Goal: Check status: Check status

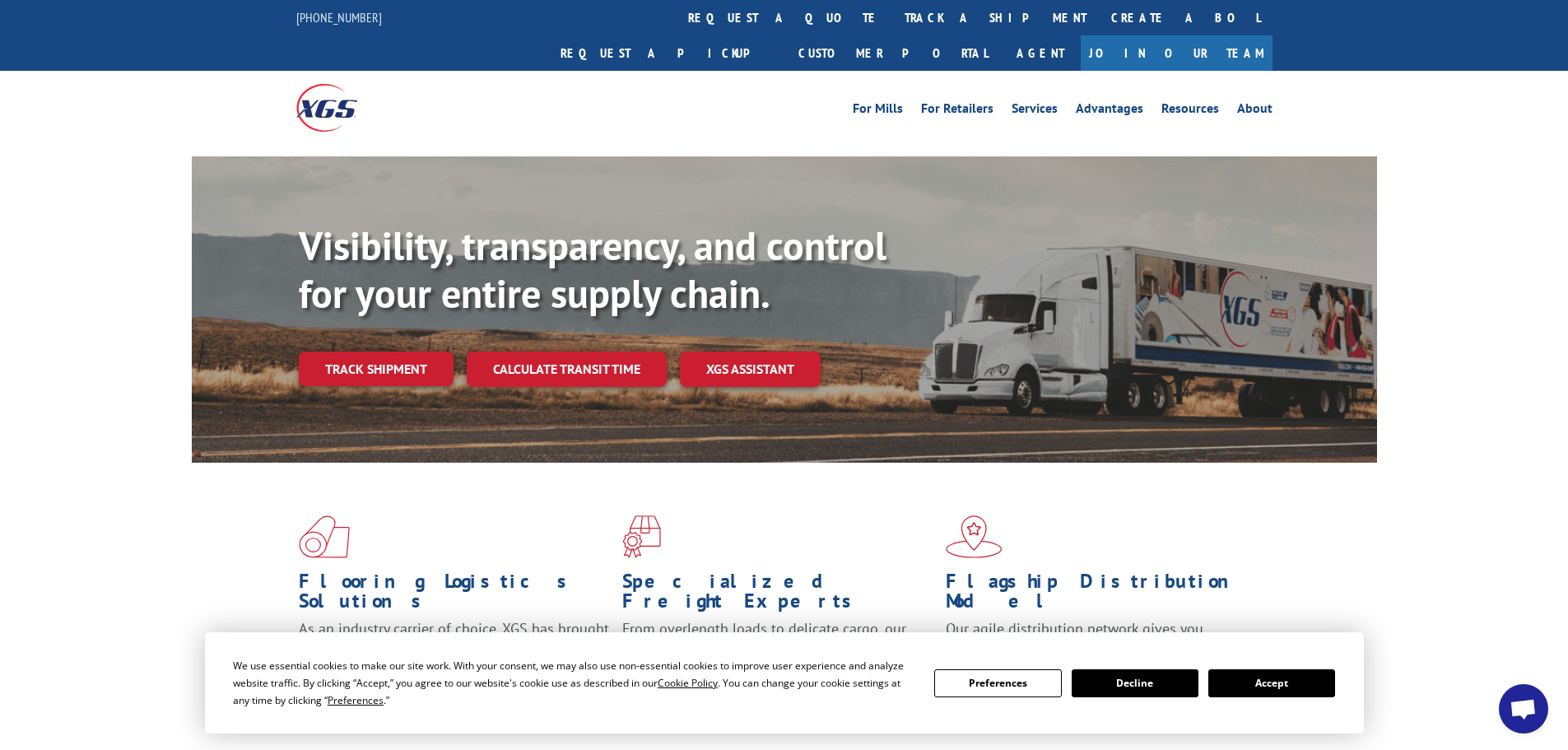
click at [1305, 681] on button "Accept" at bounding box center [1271, 683] width 126 height 28
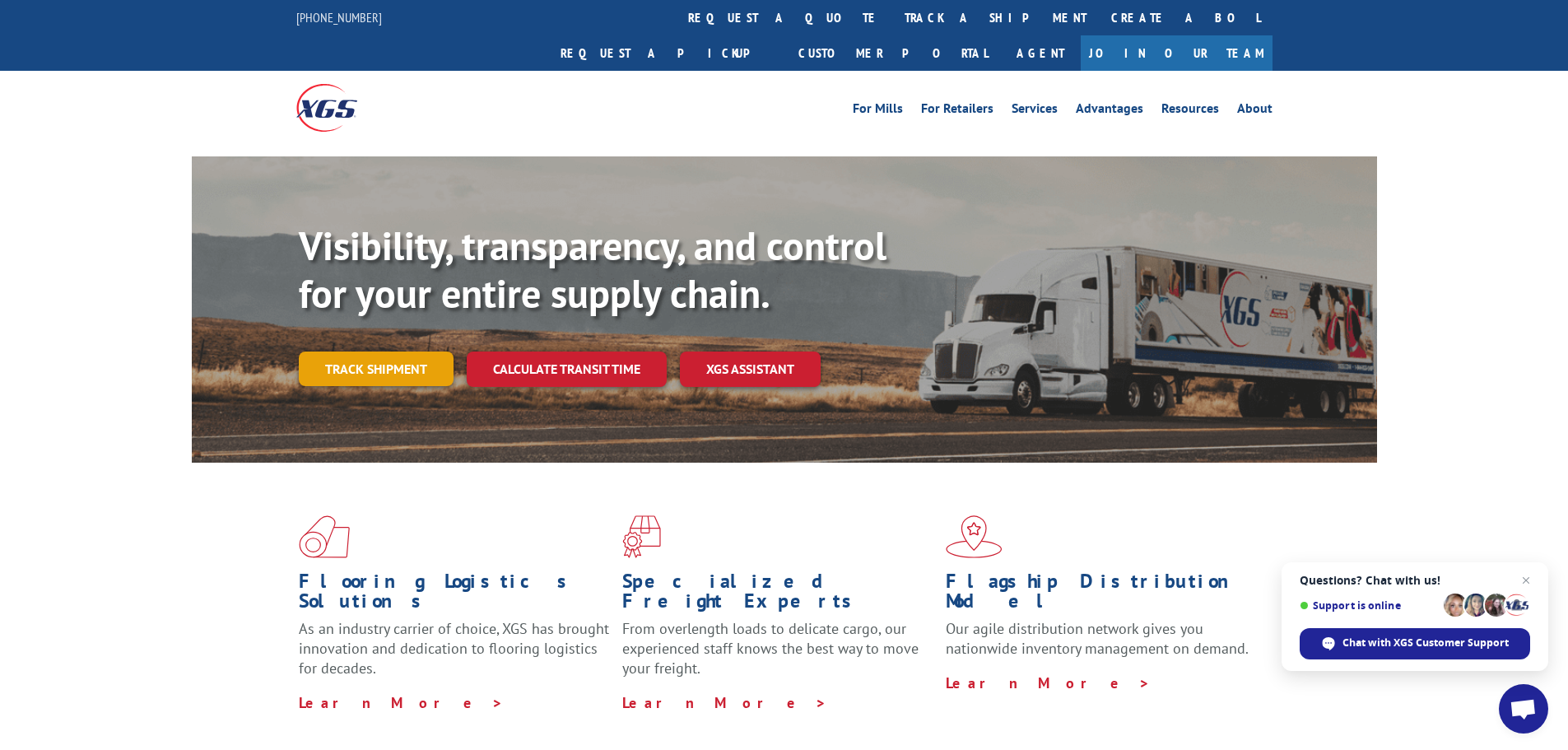
click at [332, 351] on link "Track shipment" at bounding box center [375, 368] width 154 height 34
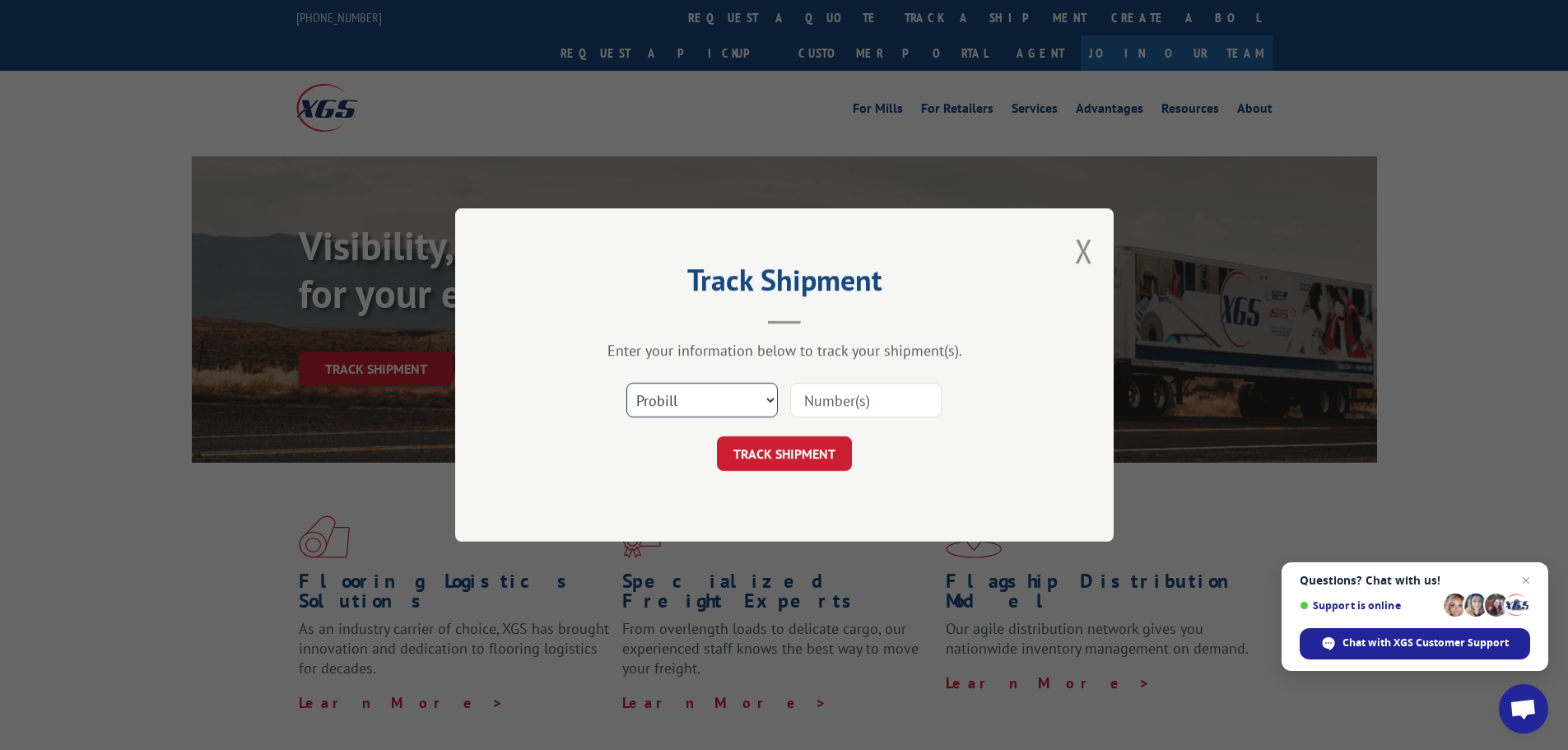
click at [666, 398] on select "Select category... Probill BOL PO" at bounding box center [702, 400] width 152 height 34
select select "bol"
click at [626, 383] on select "Select category... Probill BOL PO" at bounding box center [702, 400] width 152 height 34
click at [811, 403] on input at bounding box center [866, 400] width 152 height 34
type input "7091071"
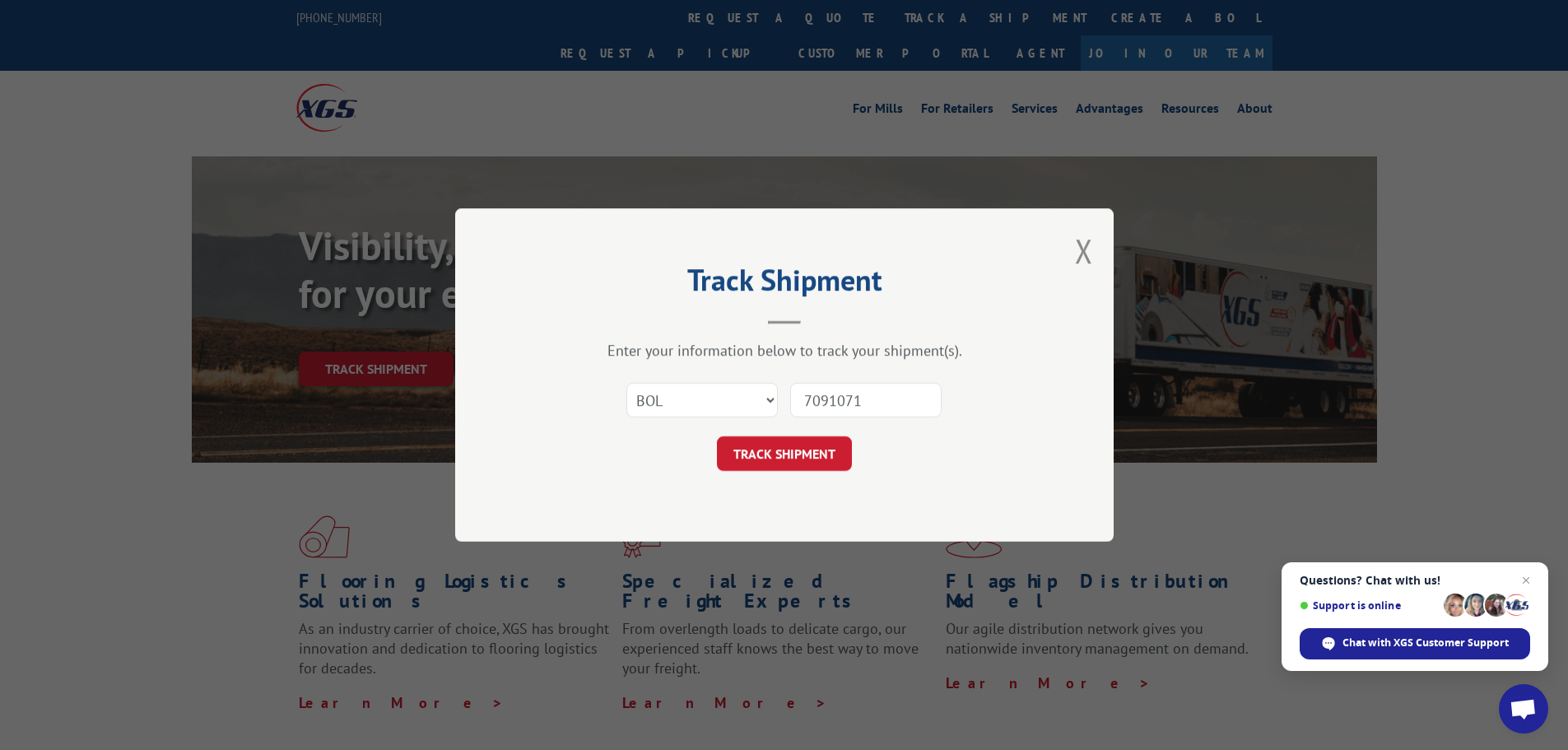
click at [716, 436] on button "TRACK SHIPMENT" at bounding box center [784, 453] width 135 height 34
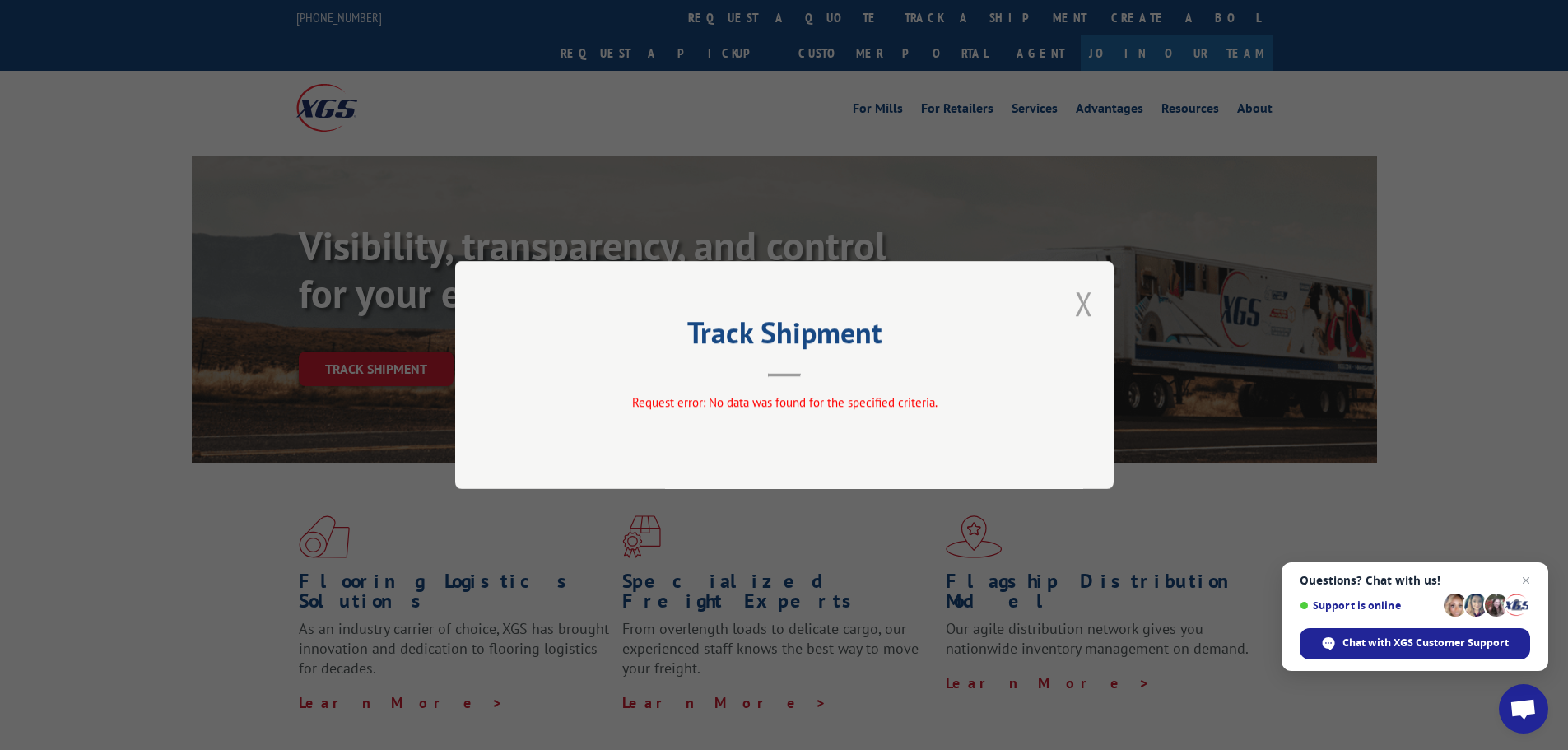
click at [1080, 298] on button "Close modal" at bounding box center [1084, 303] width 18 height 43
